Goal: Book appointment/travel/reservation

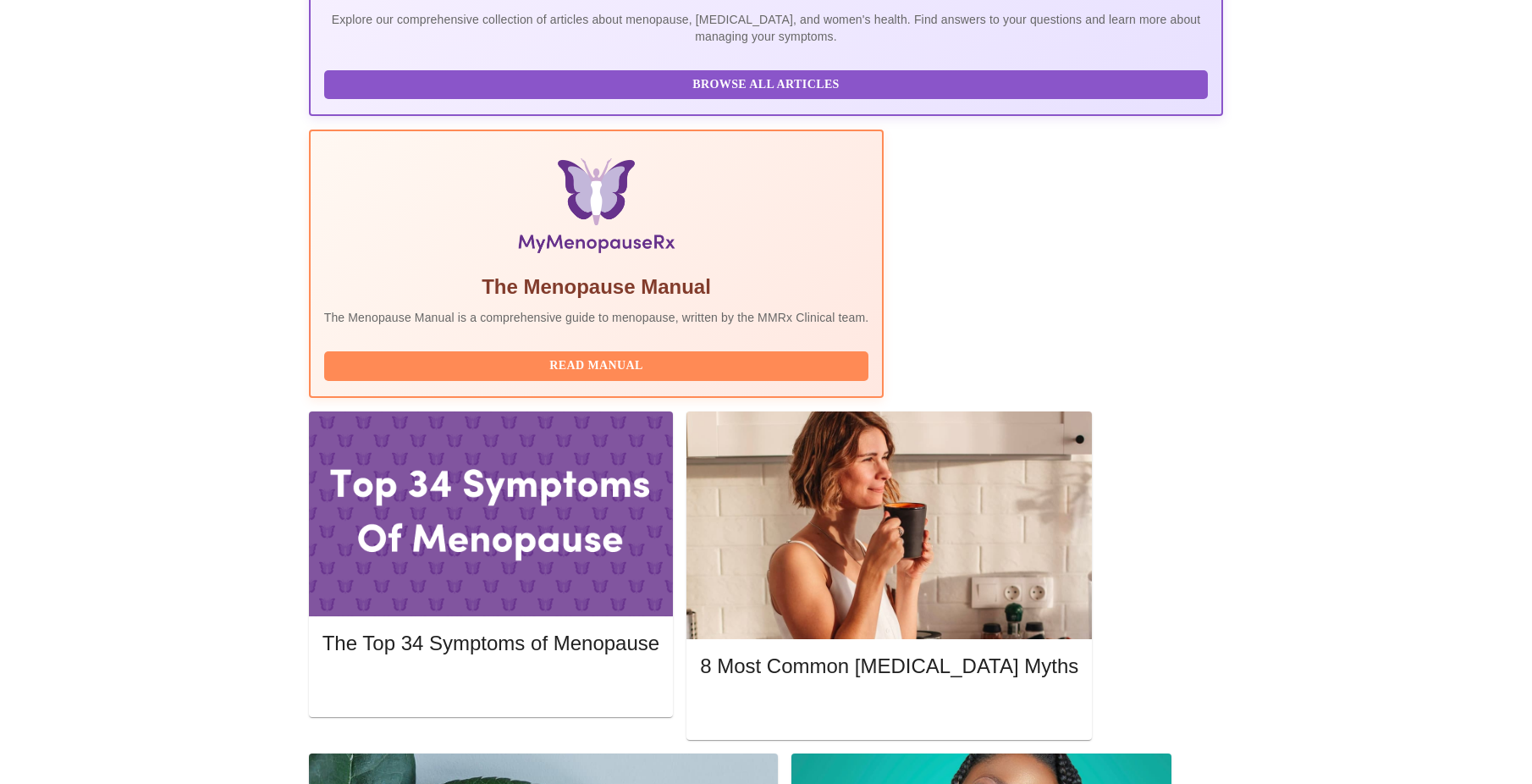
scroll to position [508, 0]
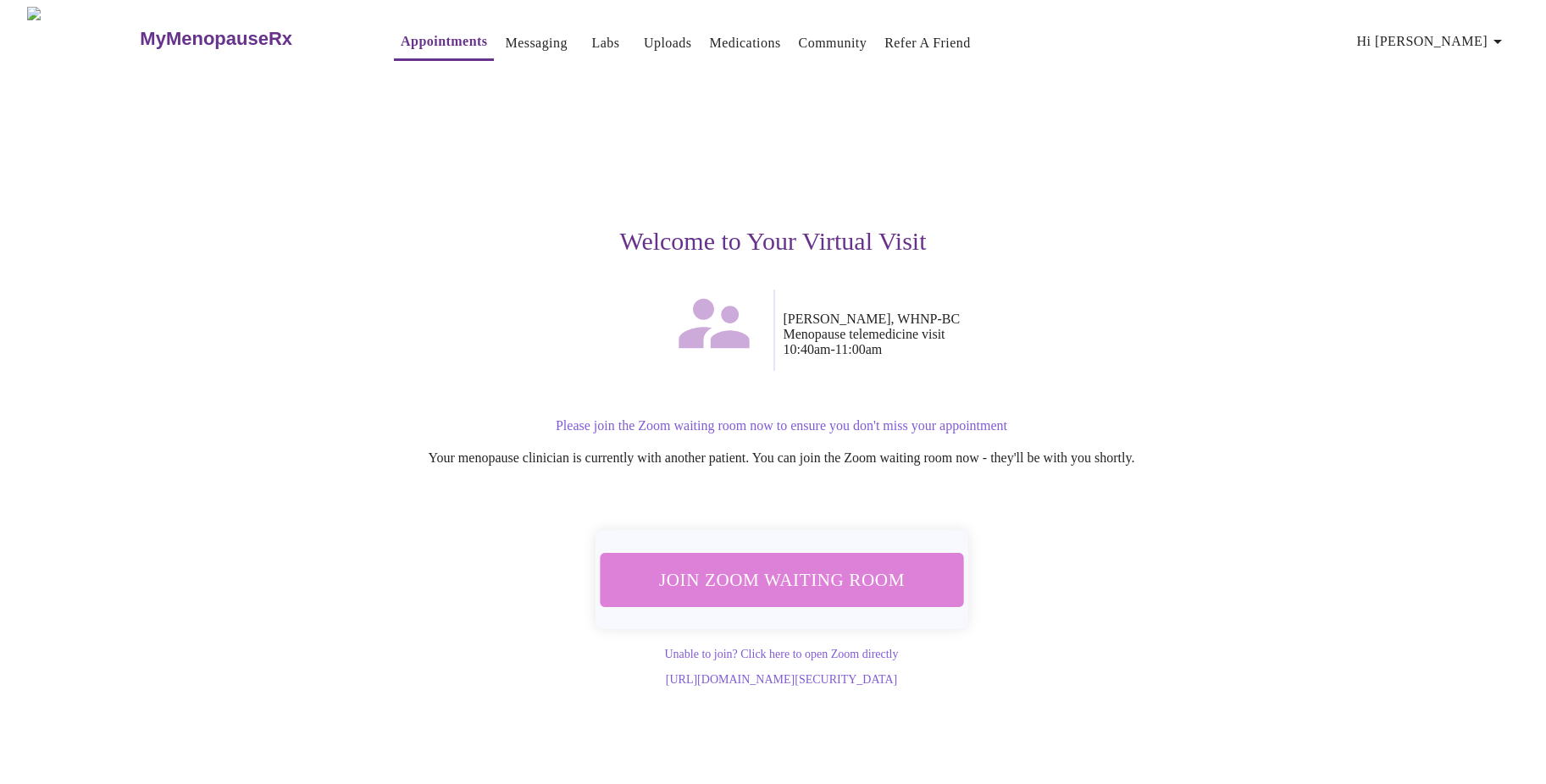
click at [795, 581] on span "Join Zoom Waiting Room" at bounding box center [780, 580] width 318 height 32
